Goal: Task Accomplishment & Management: Use online tool/utility

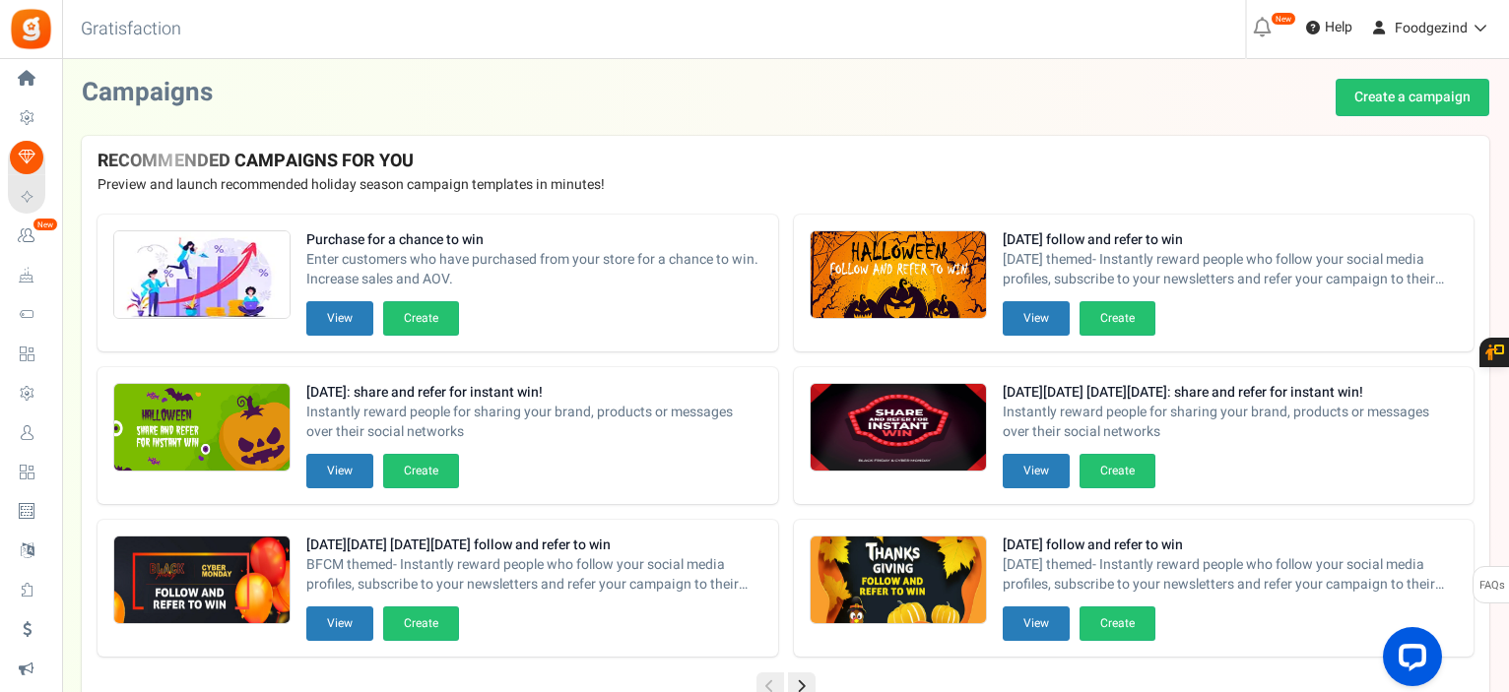
drag, startPoint x: 0, startPoint y: 0, endPoint x: 400, endPoint y: 11, distance: 400.0
click at [400, 11] on div "Back to Home Back to program setup Gratisfaction 0 WARNING 0 Recommendation Boo…" at bounding box center [784, 29] width 1450 height 59
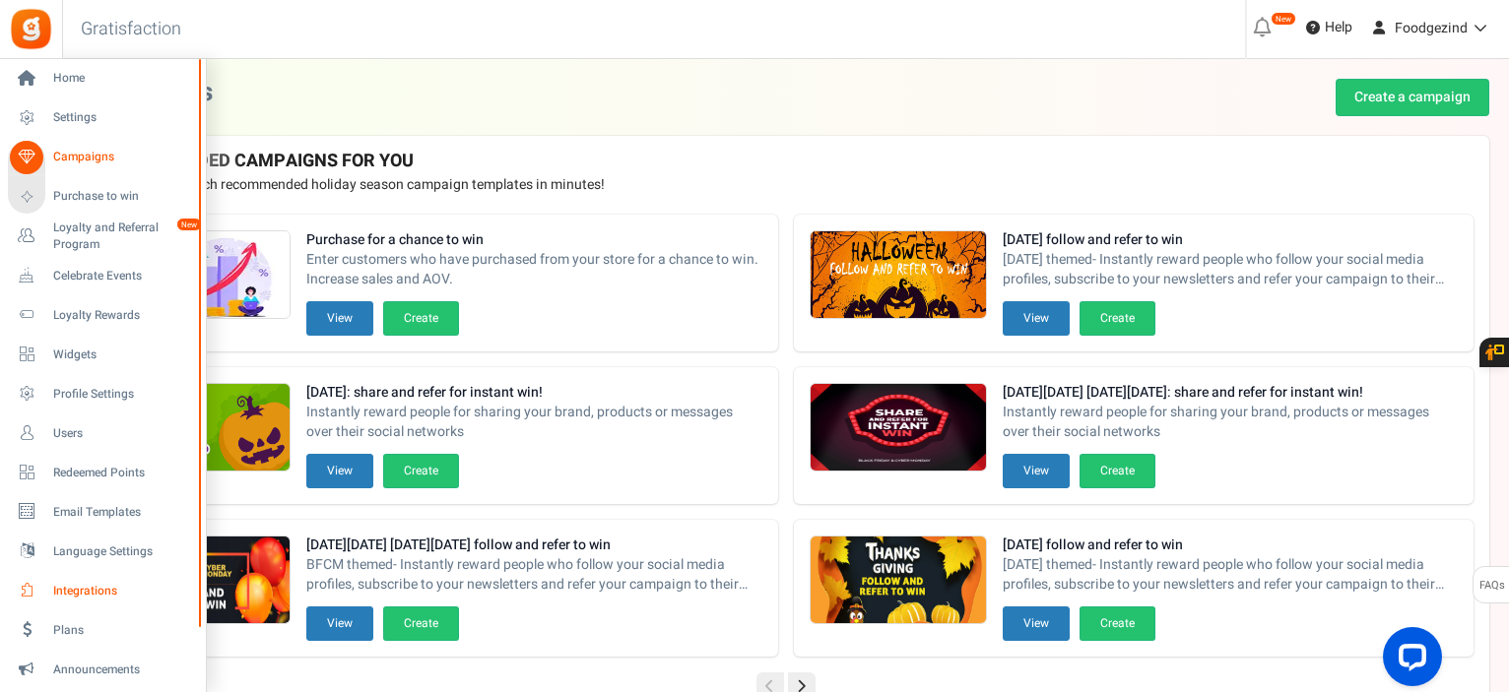
click at [57, 590] on span "Integrations" at bounding box center [122, 591] width 138 height 17
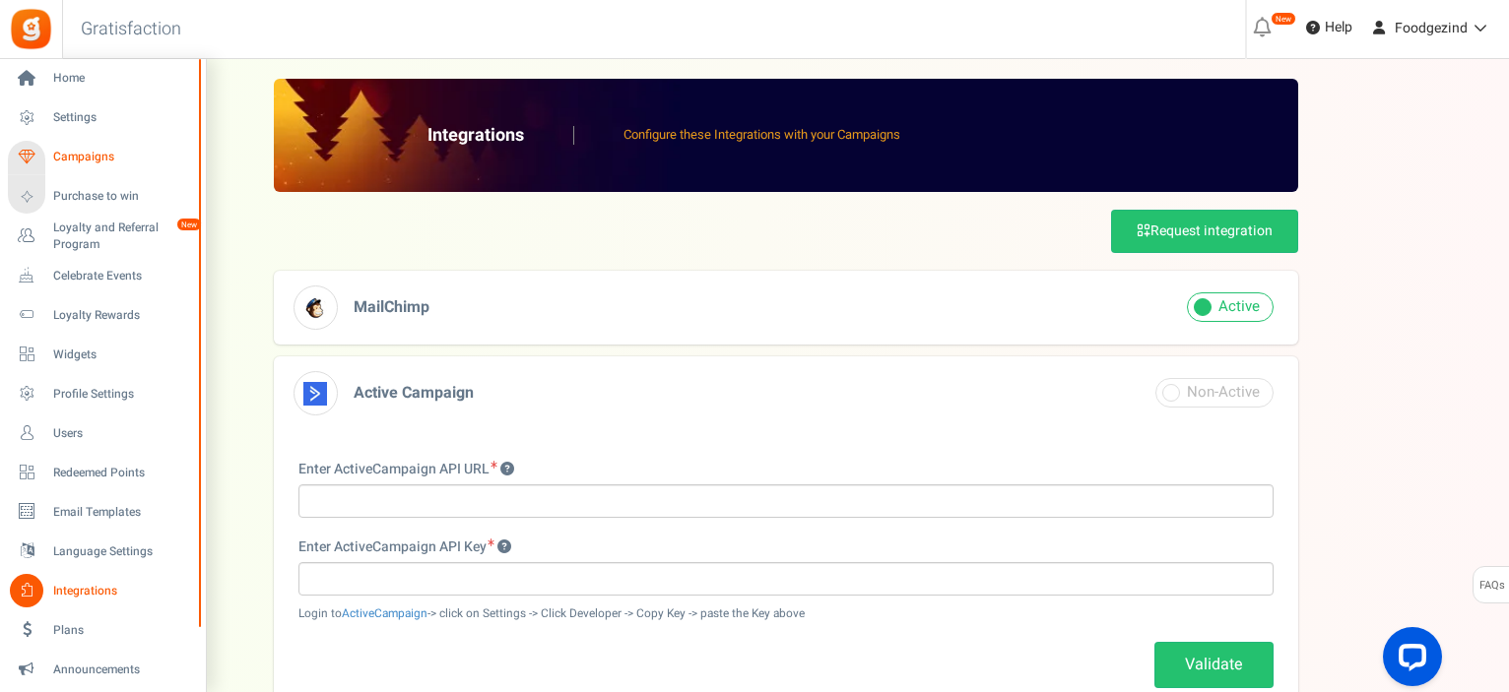
click at [74, 160] on span "Campaigns" at bounding box center [122, 157] width 138 height 17
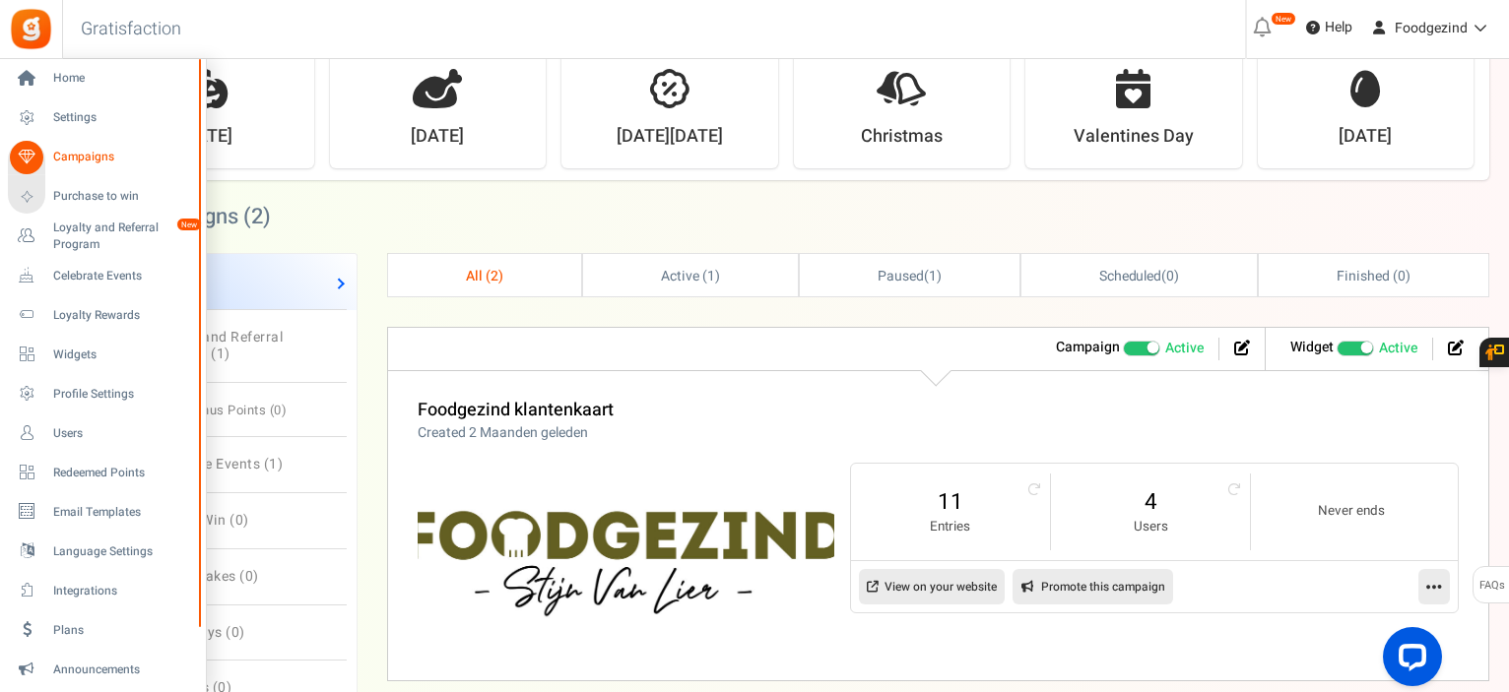
scroll to position [687, 0]
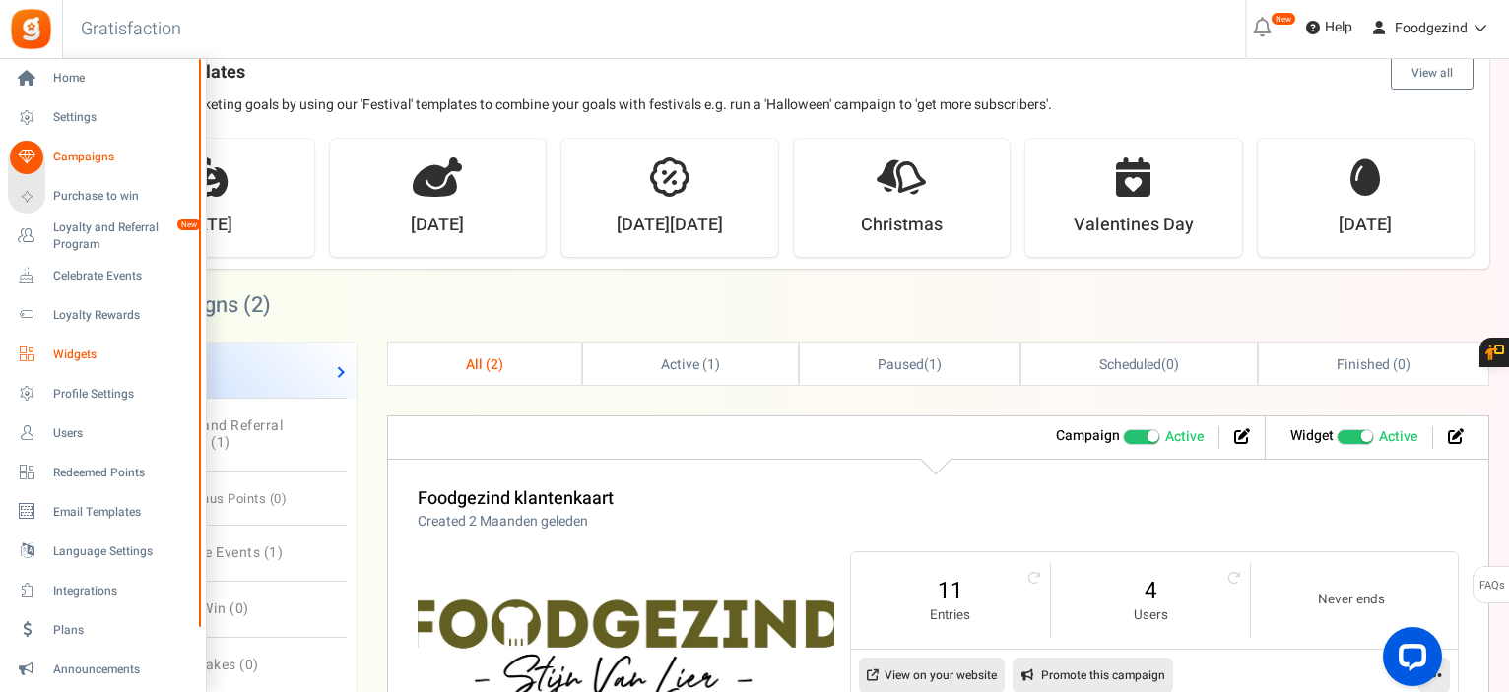
click at [72, 357] on span "Widgets" at bounding box center [122, 355] width 138 height 17
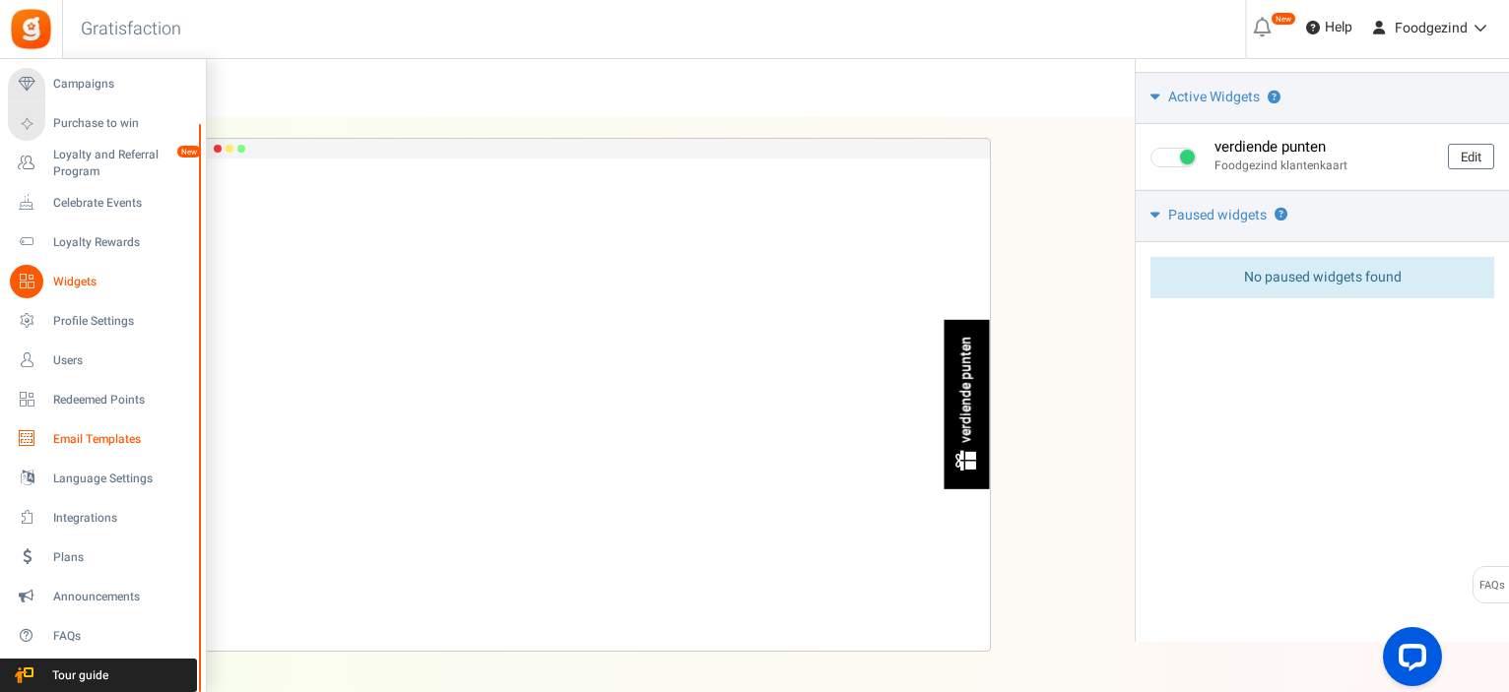
scroll to position [157, 0]
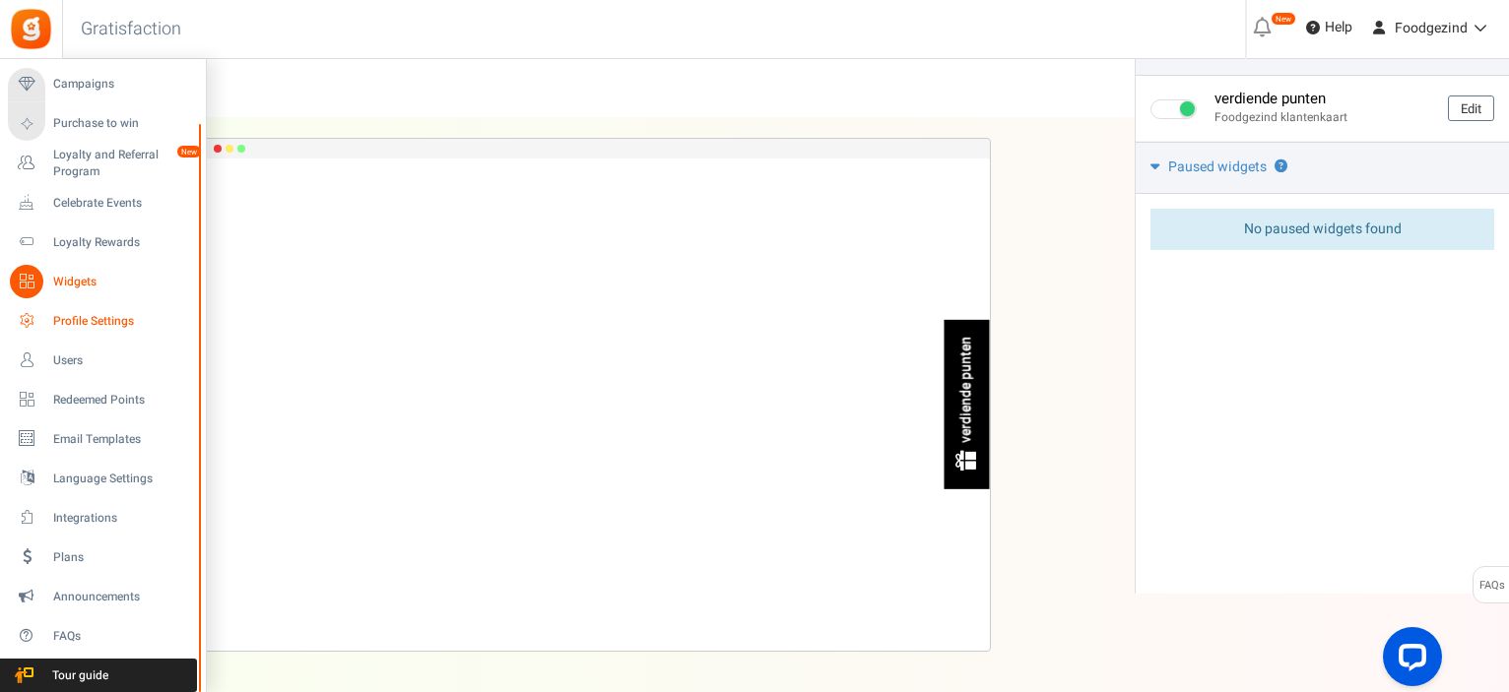
click at [103, 318] on span "Profile Settings" at bounding box center [122, 321] width 138 height 17
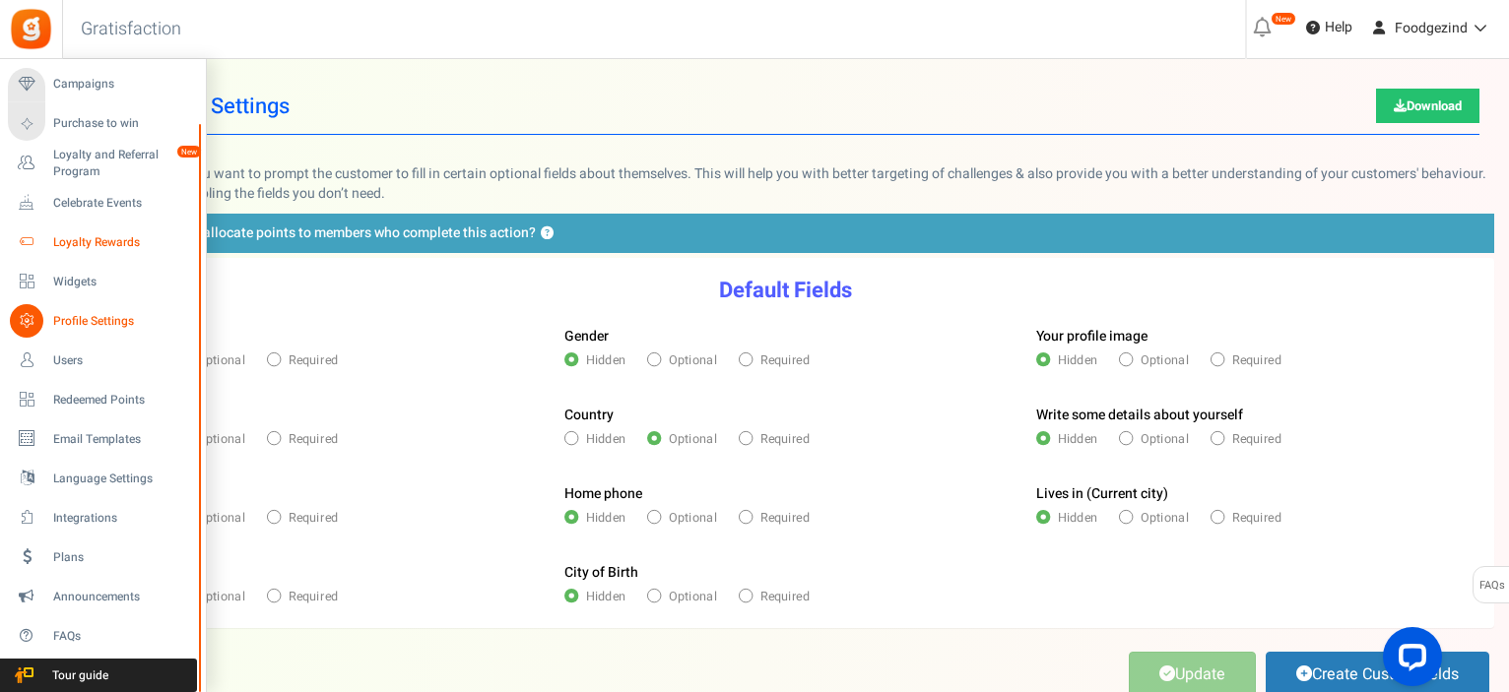
click at [66, 234] on span "Loyalty Rewards" at bounding box center [122, 242] width 138 height 17
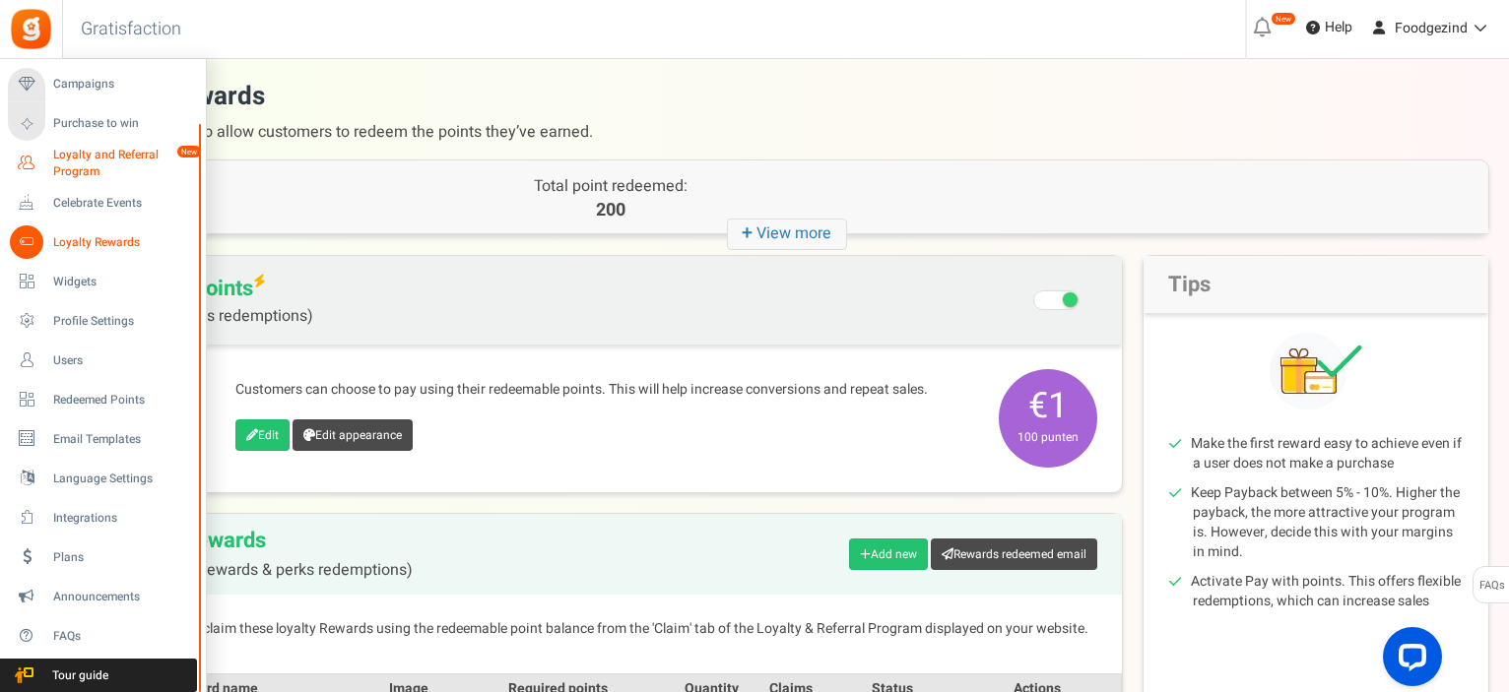
click at [35, 163] on icon at bounding box center [26, 163] width 33 height 33
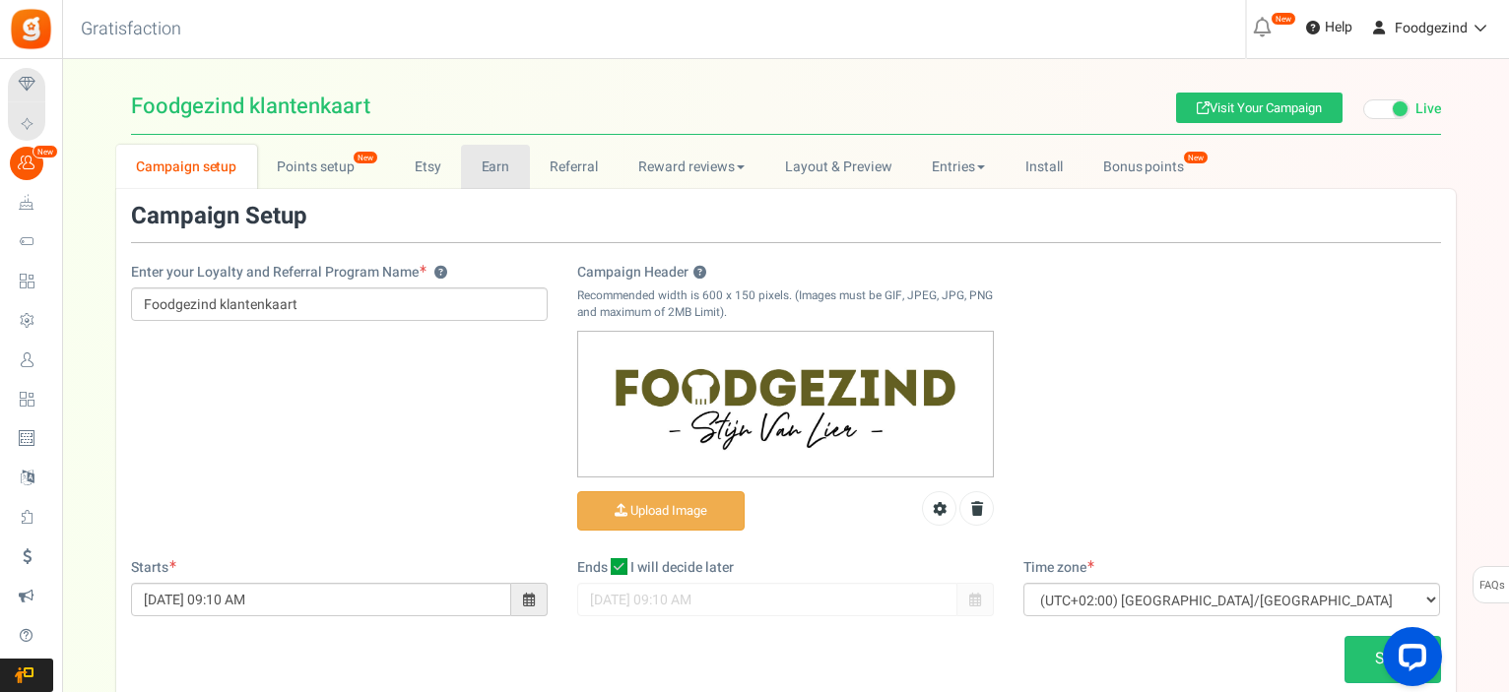
click at [480, 164] on link "Earn" at bounding box center [495, 167] width 69 height 44
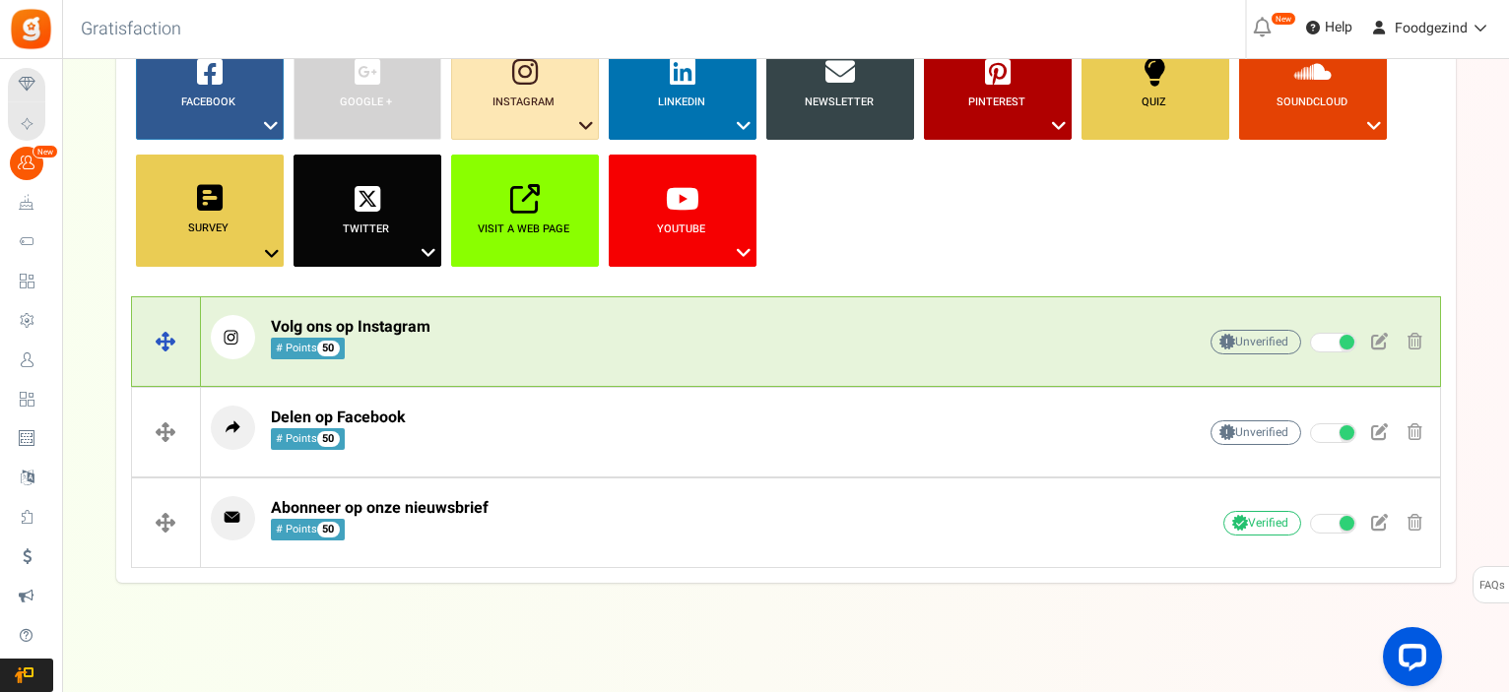
scroll to position [244, 0]
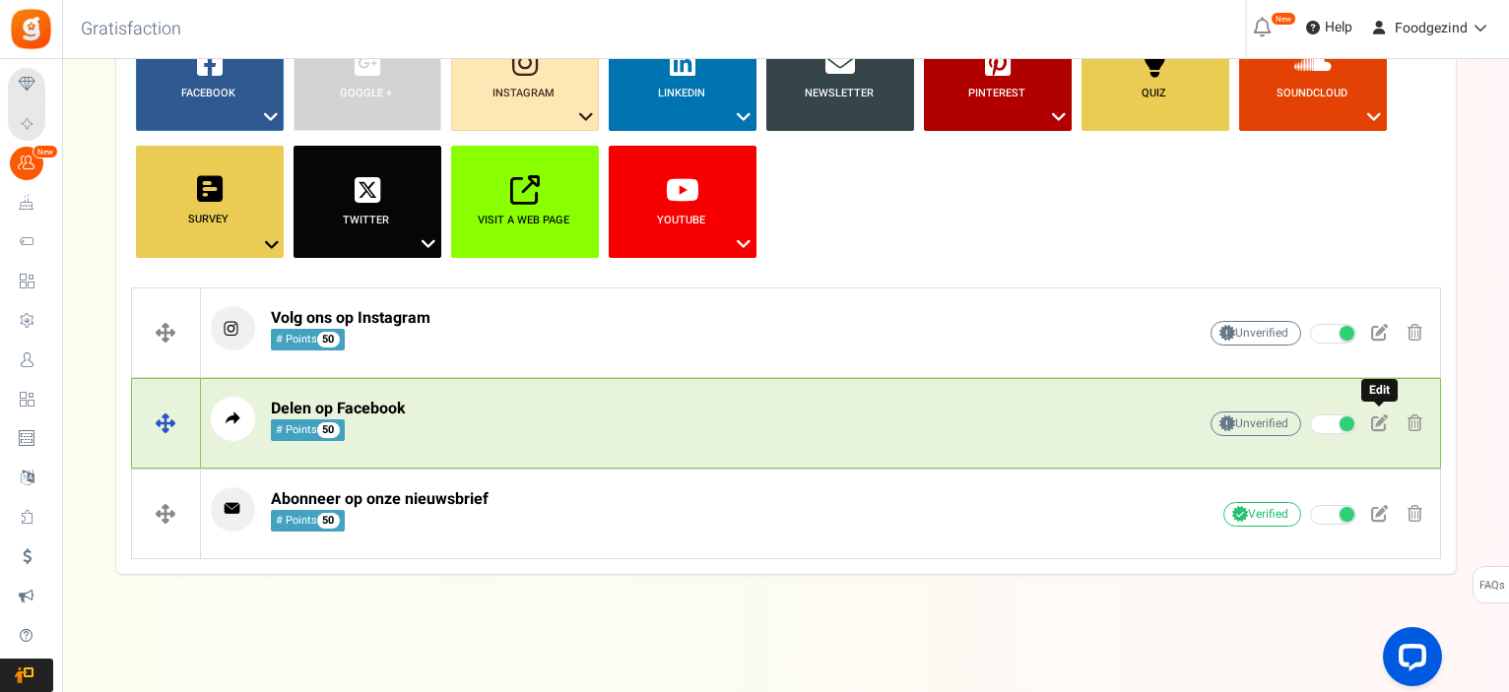
click at [1377, 417] on span at bounding box center [1379, 423] width 17 height 17
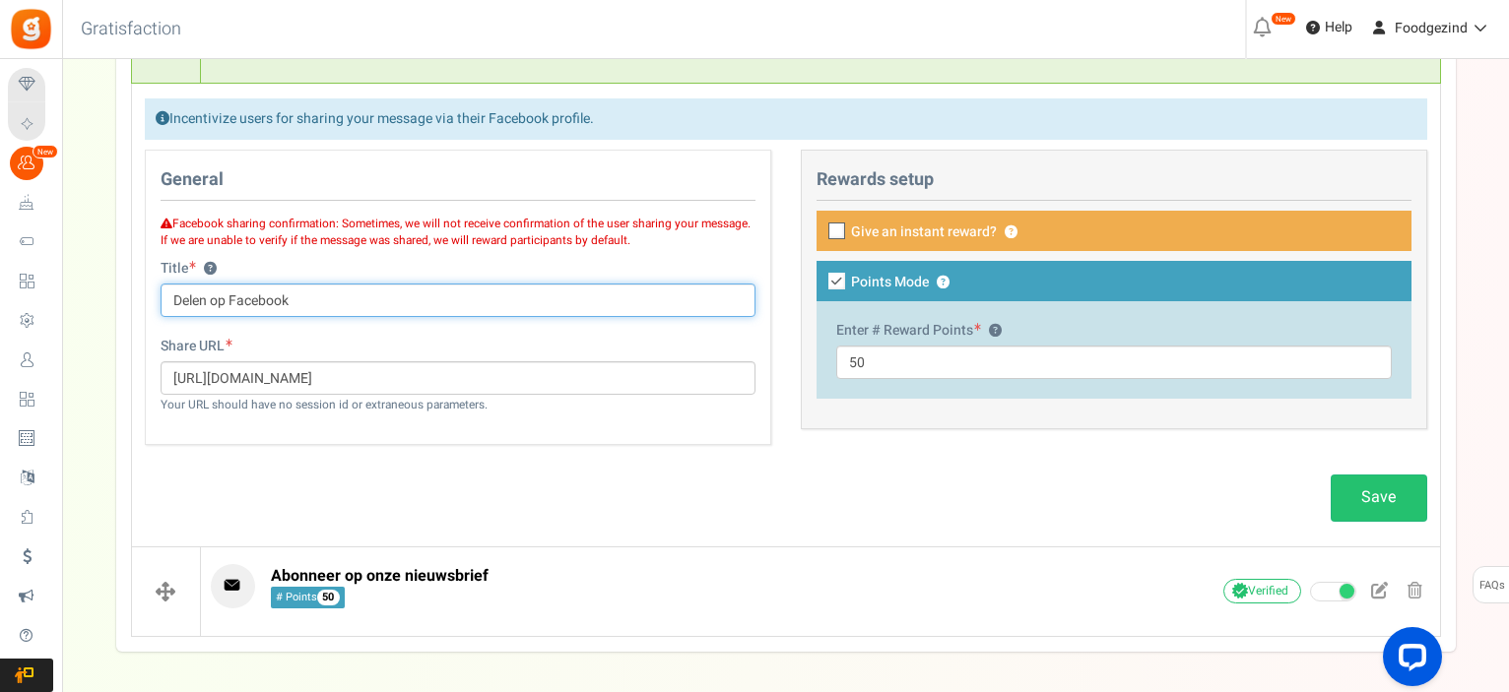
scroll to position [634, 0]
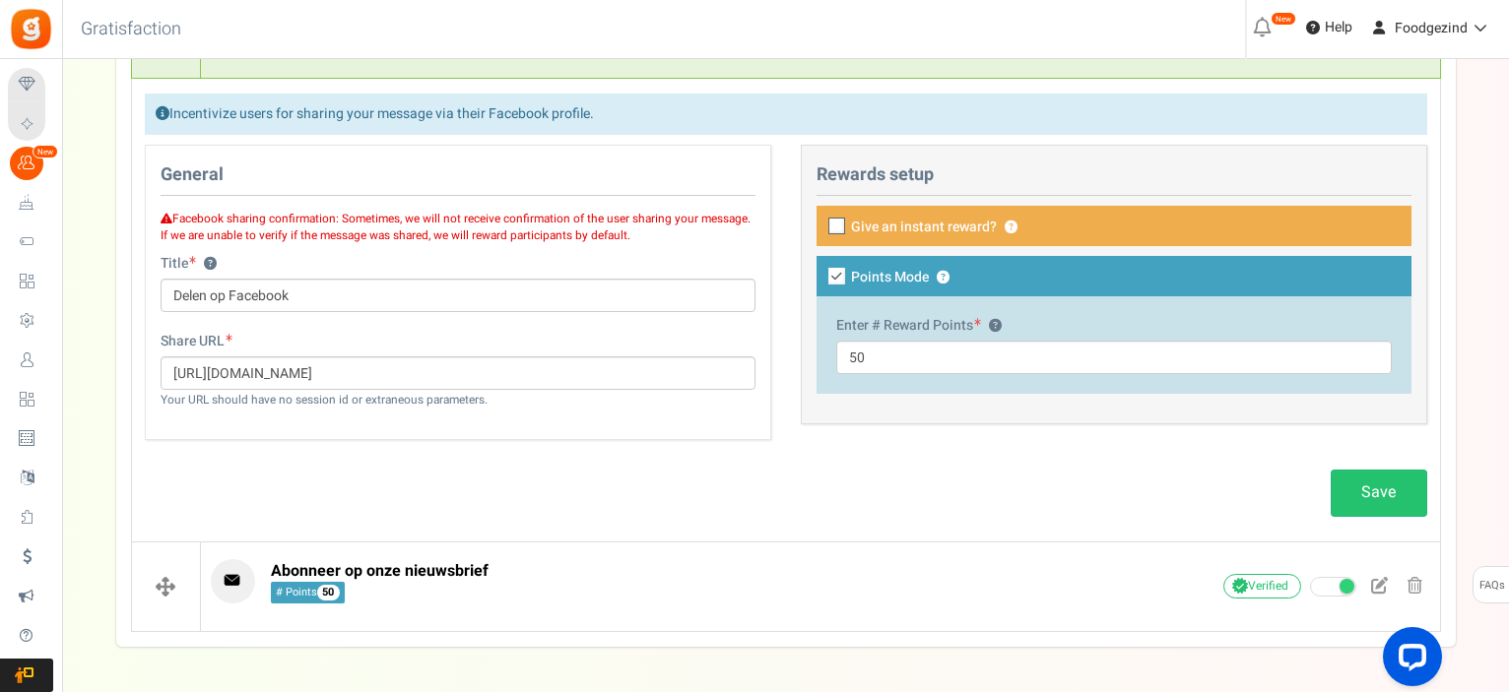
click at [836, 224] on icon at bounding box center [837, 227] width 13 height 13
click at [821, 224] on input "Give an instant reward? ?" at bounding box center [815, 228] width 13 height 13
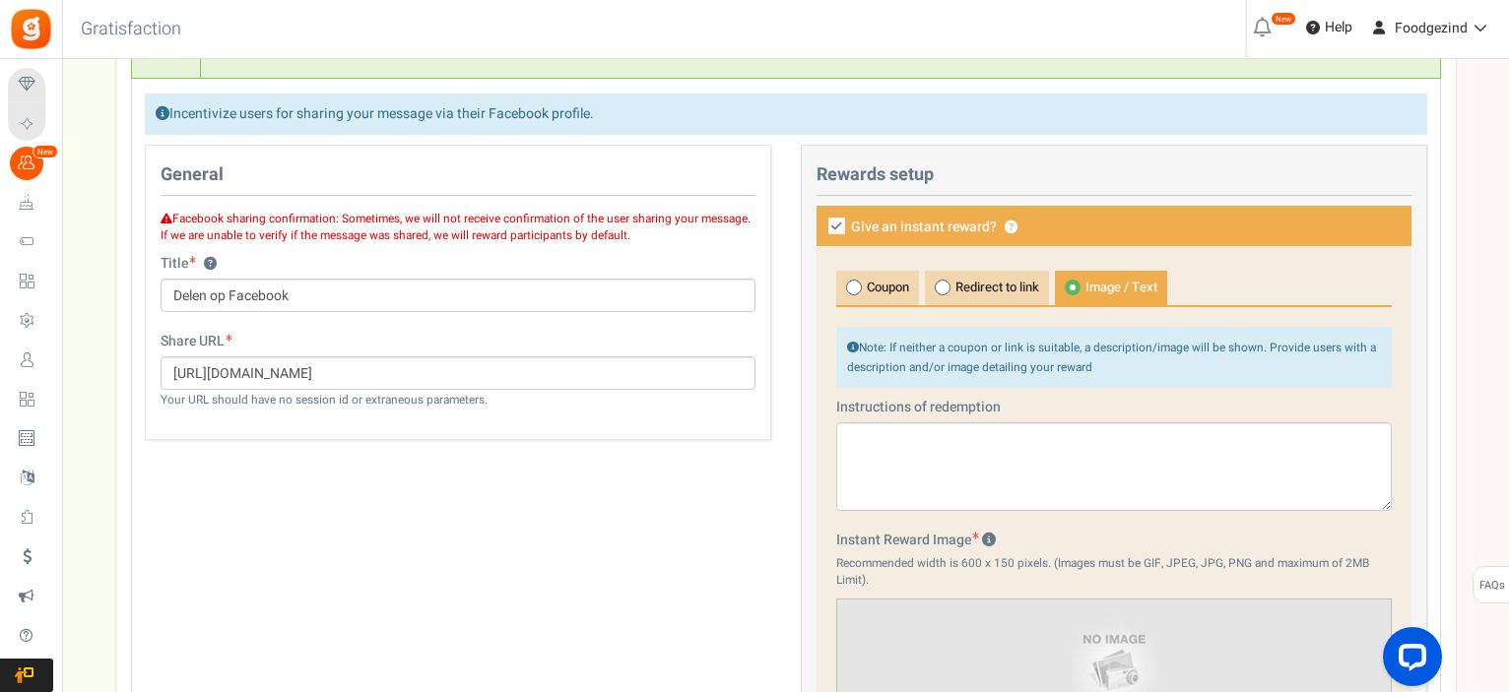
click at [831, 223] on icon at bounding box center [836, 226] width 17 height 17
click at [821, 223] on input "Give an instant reward? ?" at bounding box center [815, 228] width 13 height 13
checkbox input "false"
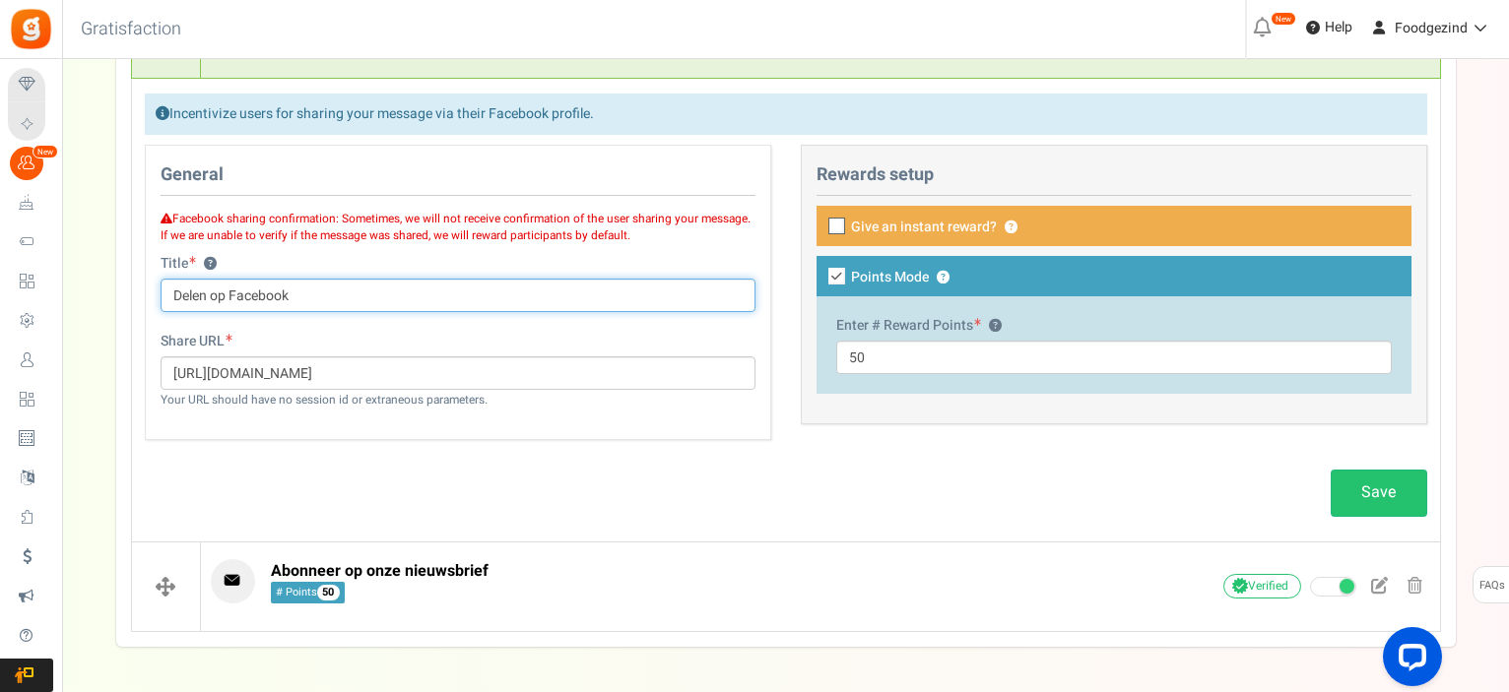
drag, startPoint x: 302, startPoint y: 290, endPoint x: 197, endPoint y: 273, distance: 106.7
click at [197, 273] on div "Title ? Delen op Facebook Tip! Your title should show the huge savings & reward…" at bounding box center [458, 283] width 595 height 58
click at [205, 290] on input "Delen op Facebook" at bounding box center [458, 295] width 595 height 33
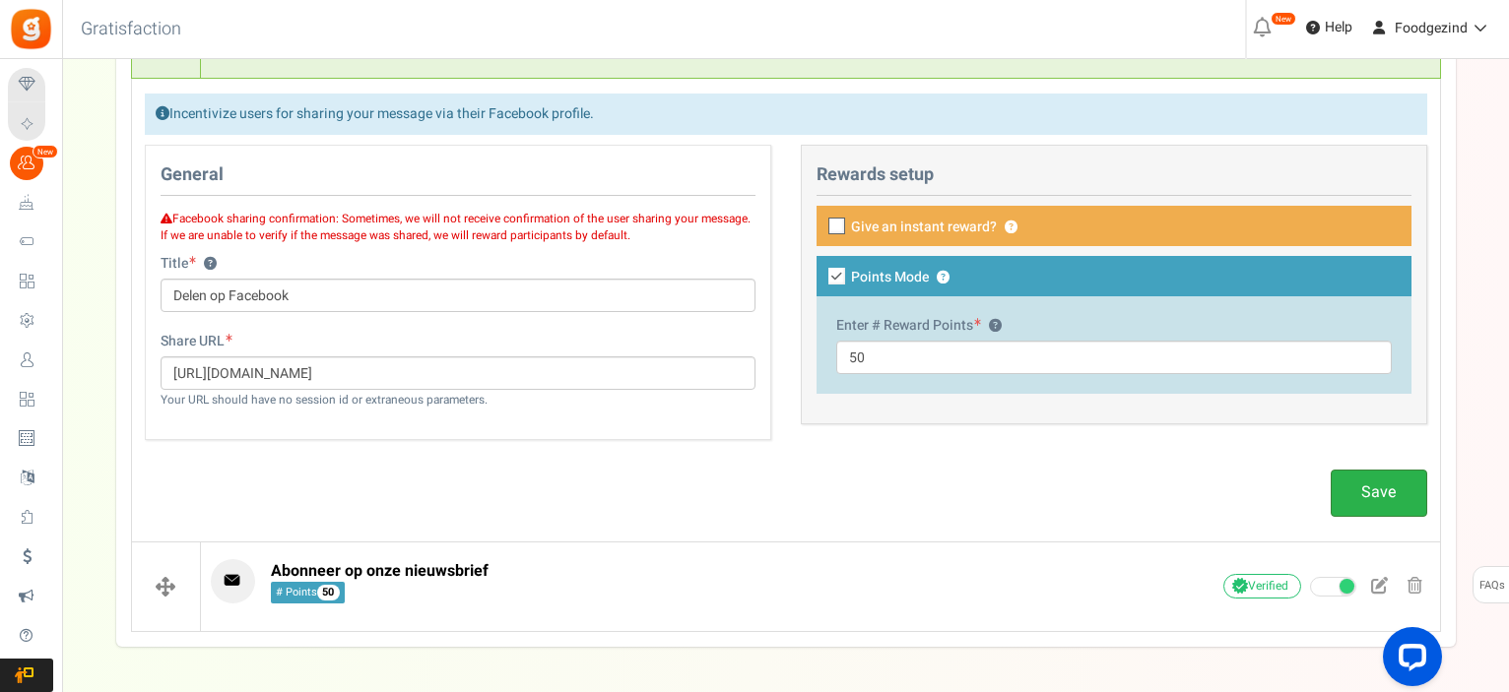
click at [1361, 480] on link "Save" at bounding box center [1379, 493] width 97 height 46
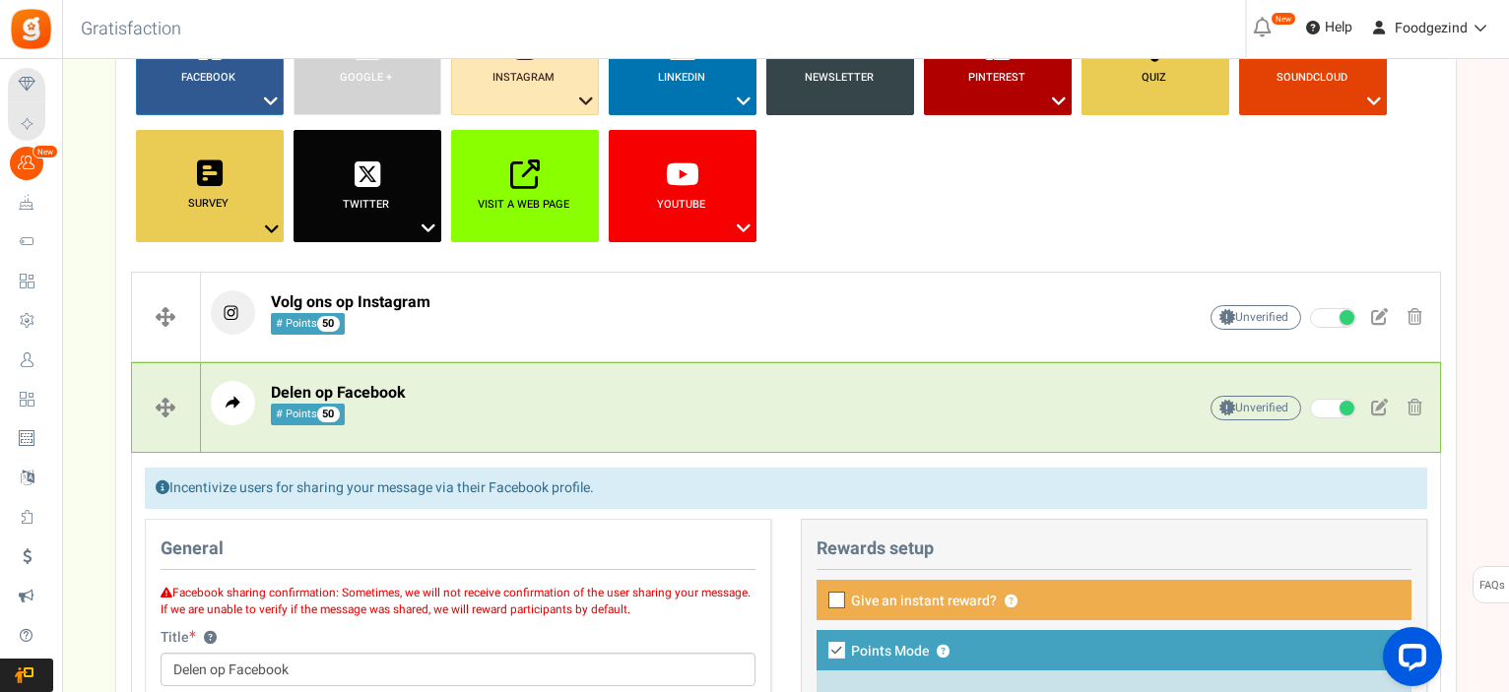
scroll to position [260, 0]
click at [1340, 405] on span at bounding box center [1347, 408] width 15 height 15
click at [1310, 405] on input "Active" at bounding box center [1310, 409] width 0 height 13
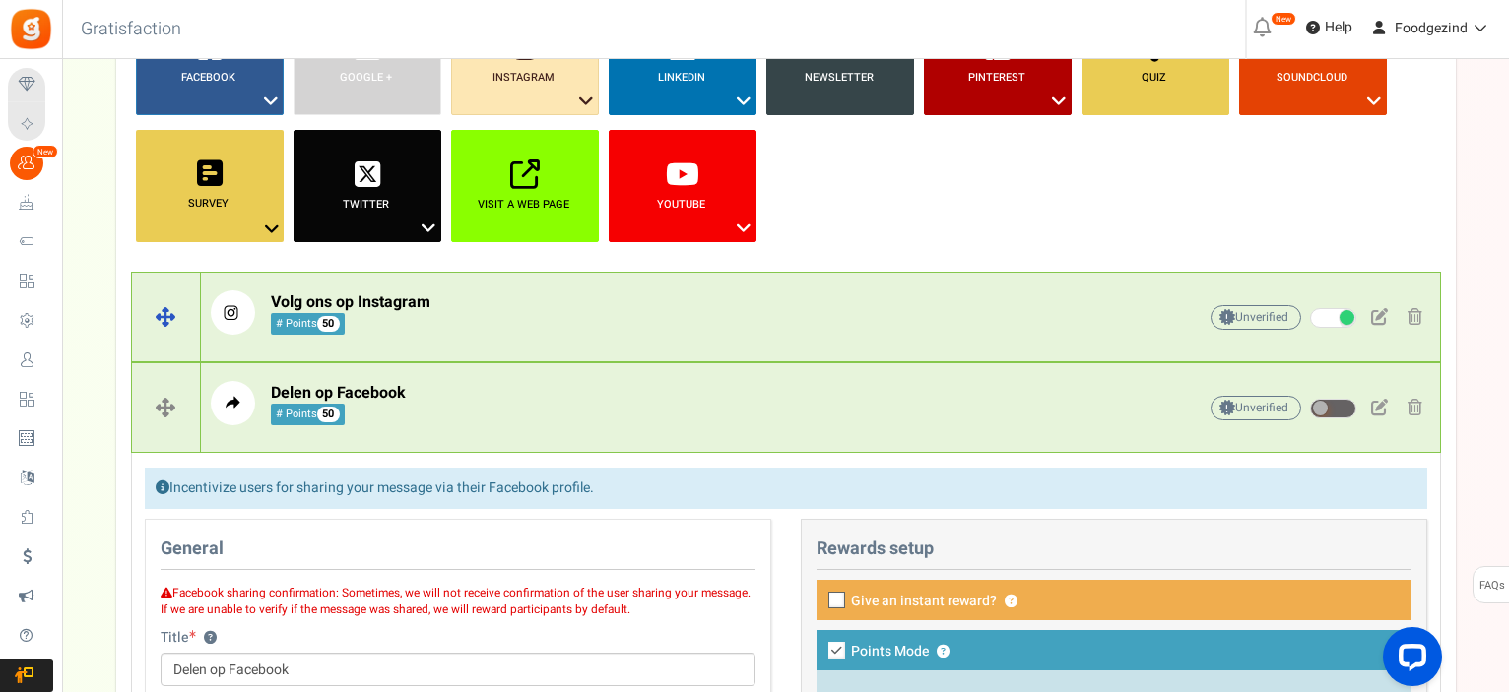
click at [908, 327] on p "Volg ons op Instagram # Points 50" at bounding box center [673, 313] width 924 height 44
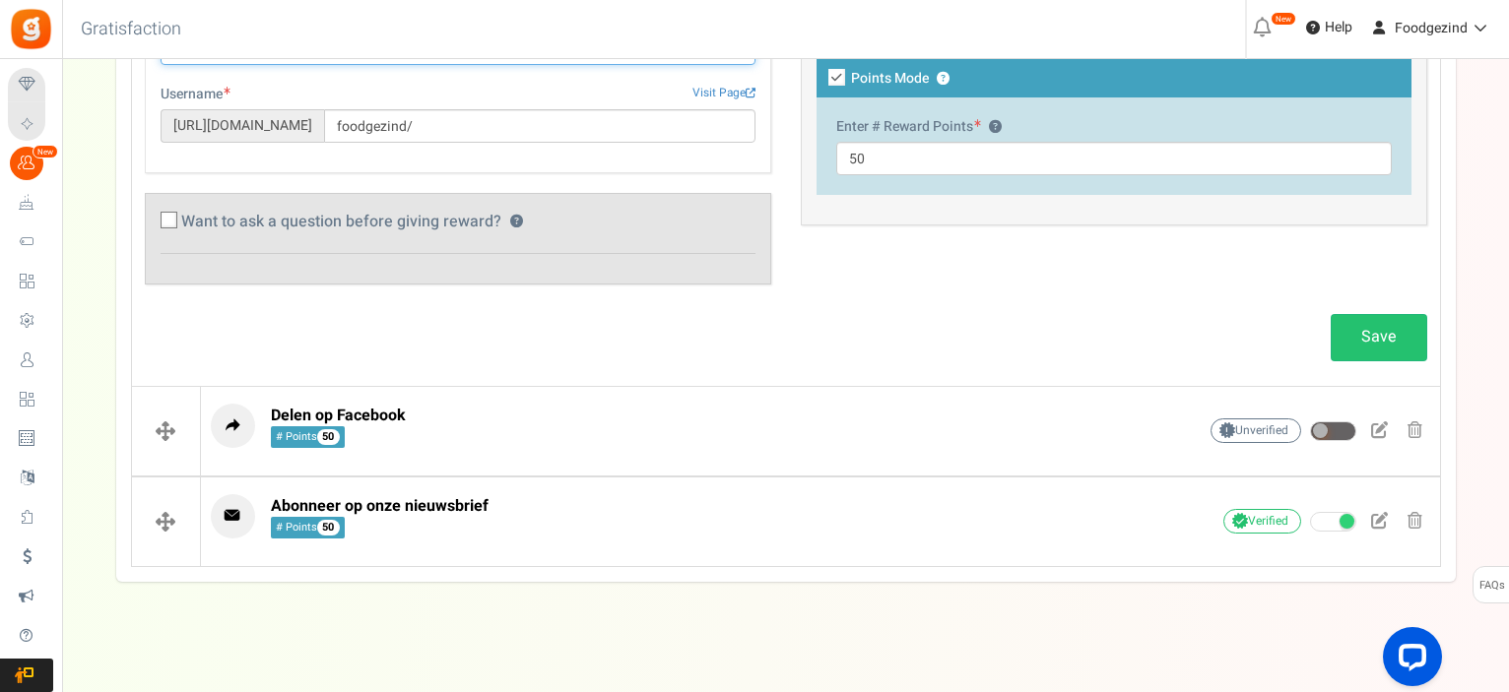
scroll to position [745, 0]
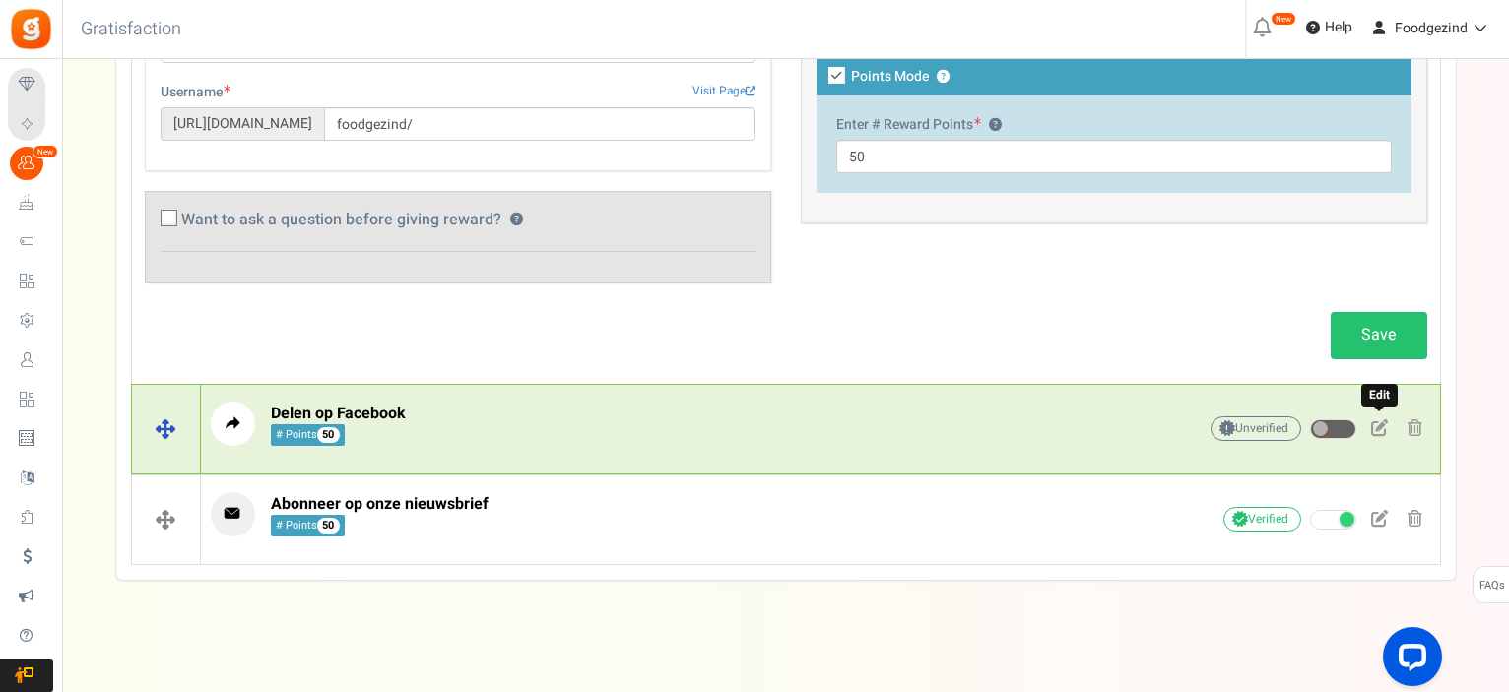
click at [1379, 421] on span at bounding box center [1379, 428] width 17 height 17
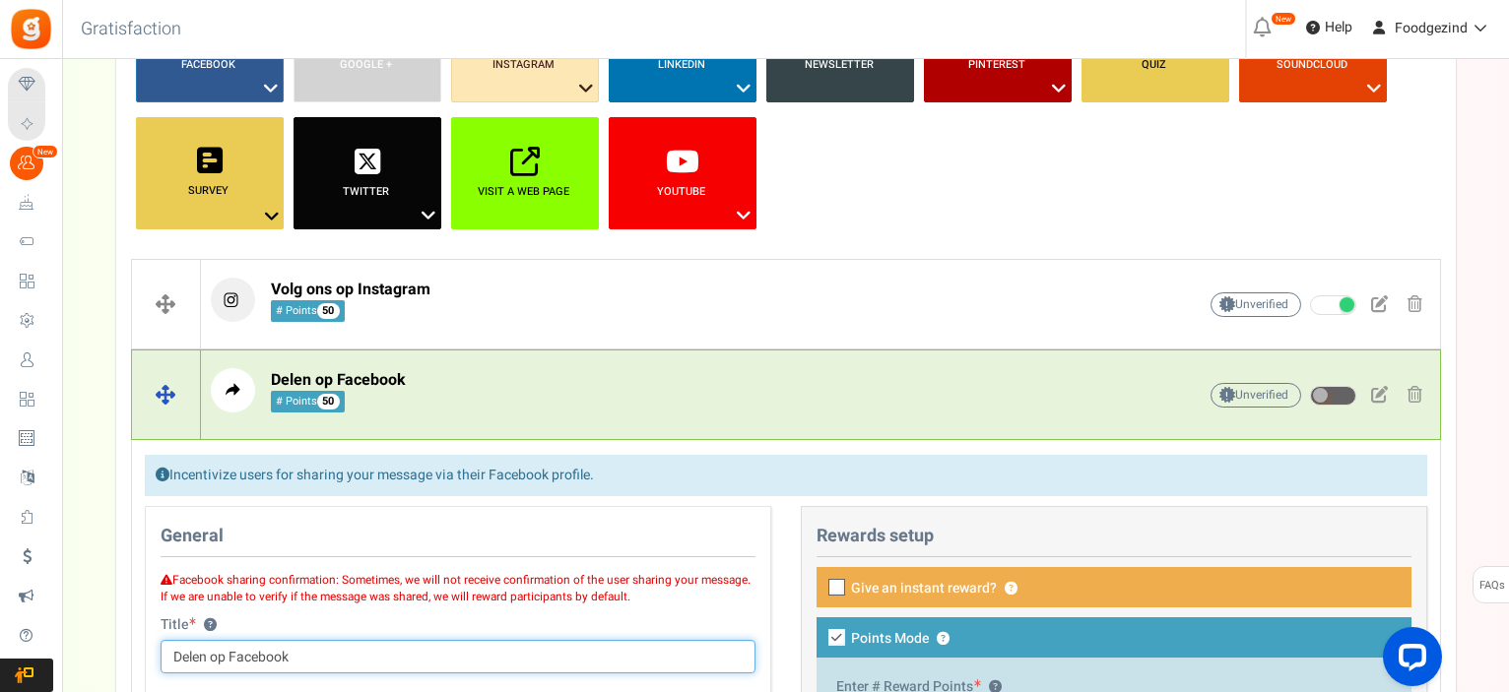
scroll to position [590, 0]
